Goal: Task Accomplishment & Management: Manage account settings

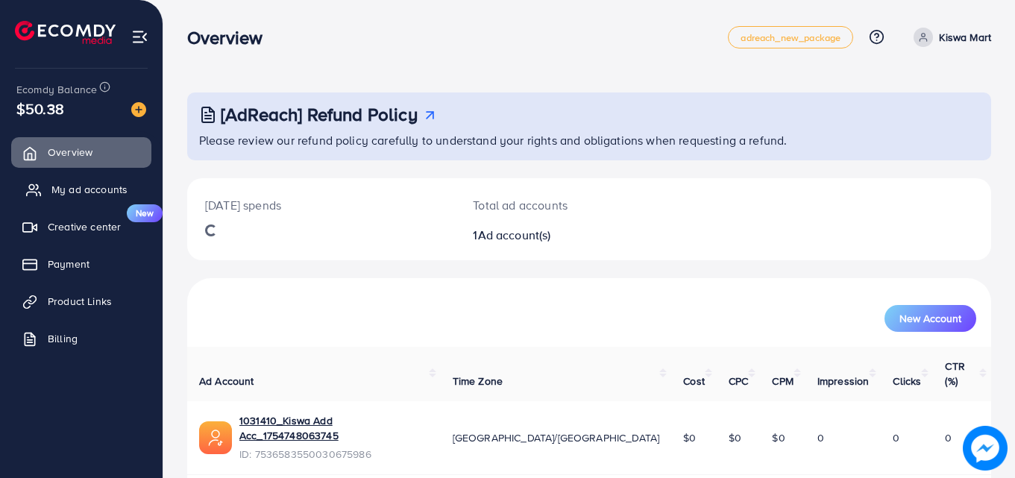
click at [61, 189] on span "My ad accounts" at bounding box center [89, 189] width 76 height 15
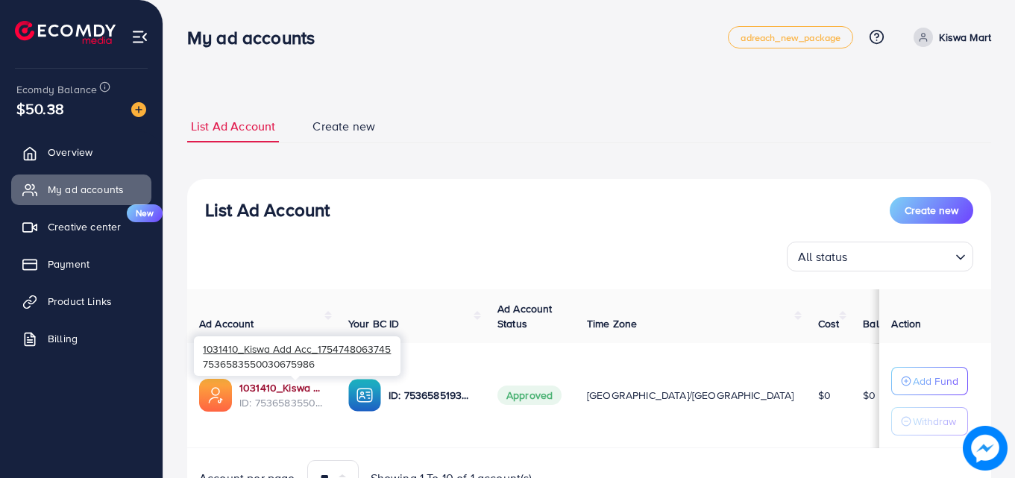
click at [307, 389] on link "1031410_Kiswa Add Acc_1754748063745" at bounding box center [281, 387] width 85 height 15
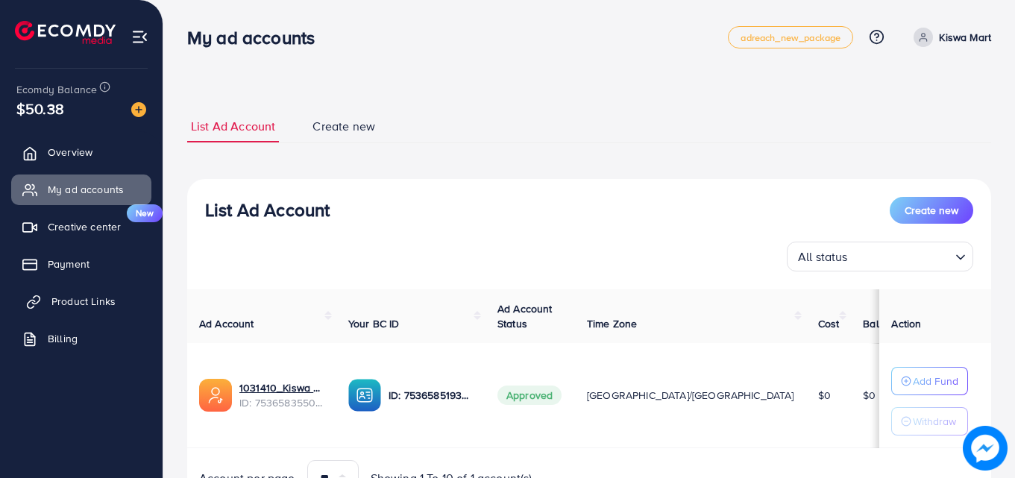
click at [81, 295] on span "Product Links" at bounding box center [83, 301] width 64 height 15
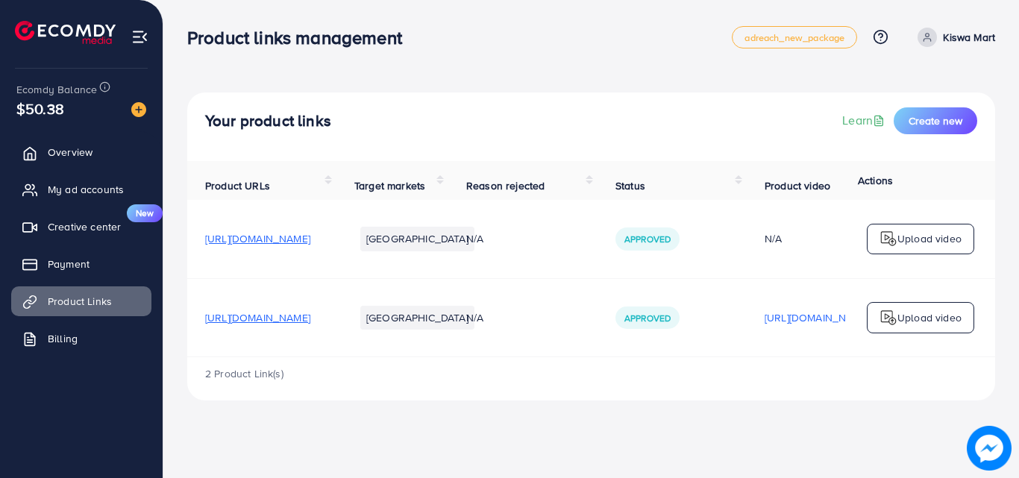
click at [310, 322] on span "[URL][DOMAIN_NAME]" at bounding box center [257, 317] width 105 height 15
click at [105, 184] on span "My ad accounts" at bounding box center [89, 189] width 76 height 15
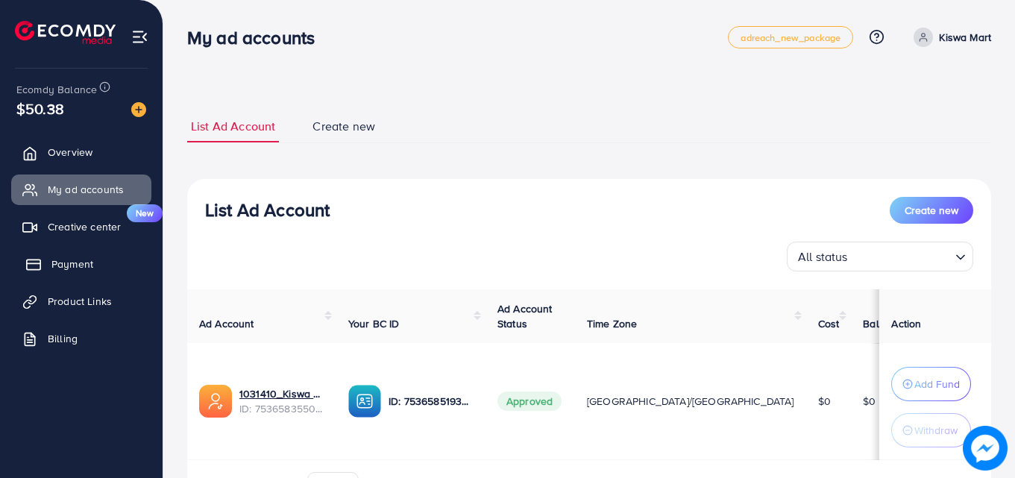
click at [107, 279] on link "Payment" at bounding box center [81, 264] width 140 height 30
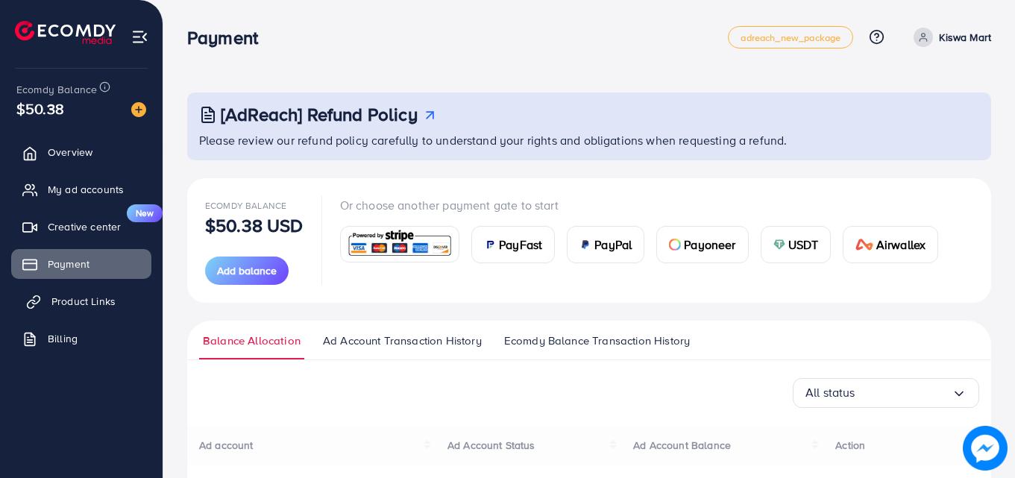
click at [107, 296] on span "Product Links" at bounding box center [83, 301] width 64 height 15
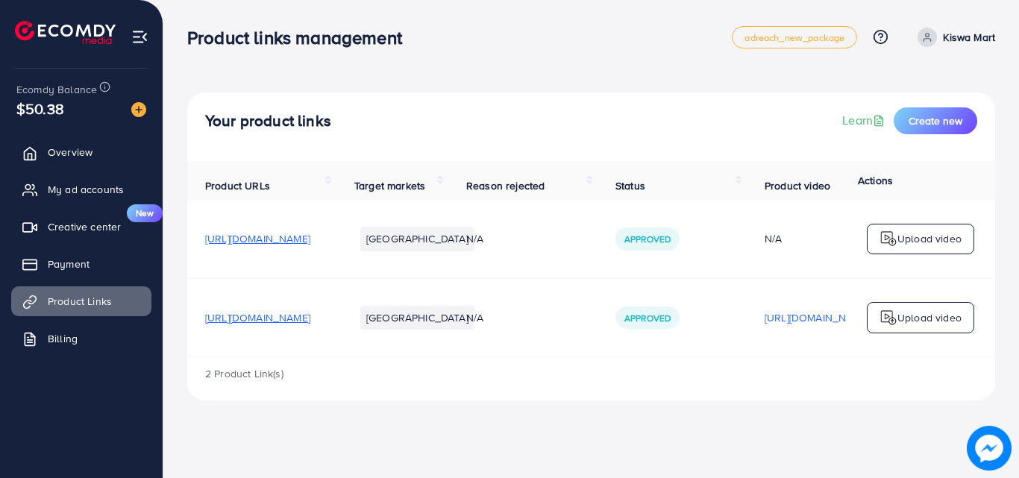
click at [293, 325] on span "[URL][DOMAIN_NAME]" at bounding box center [257, 317] width 105 height 15
